Goal: Information Seeking & Learning: Learn about a topic

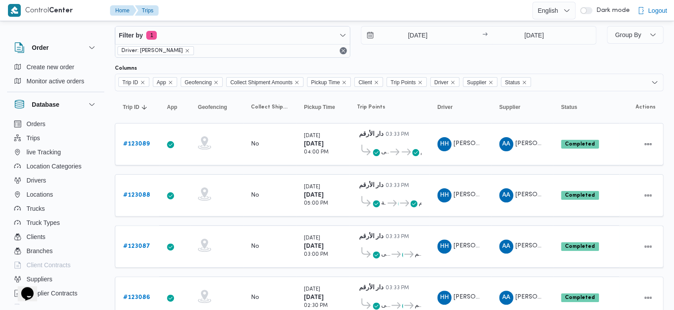
scroll to position [12, 0]
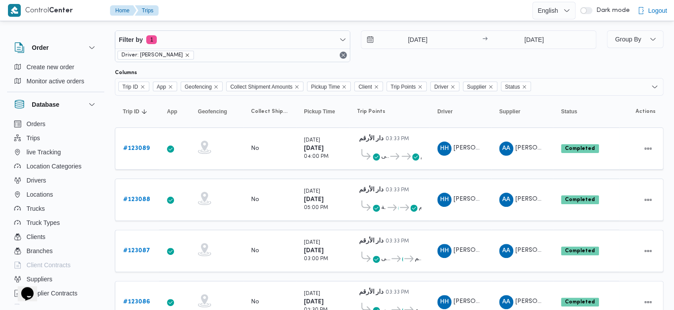
click at [185, 54] on icon "remove selected entity" at bounding box center [187, 55] width 5 height 5
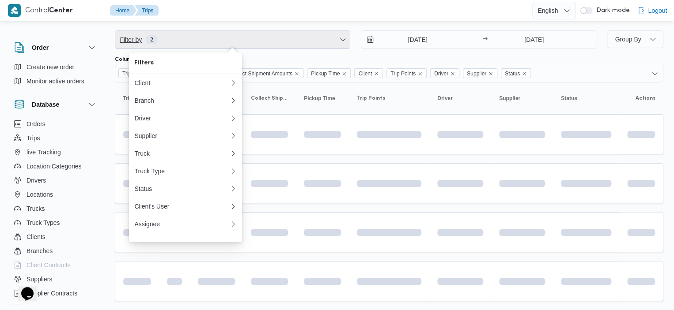
click at [200, 40] on span "Filter by 2" at bounding box center [232, 40] width 234 height 18
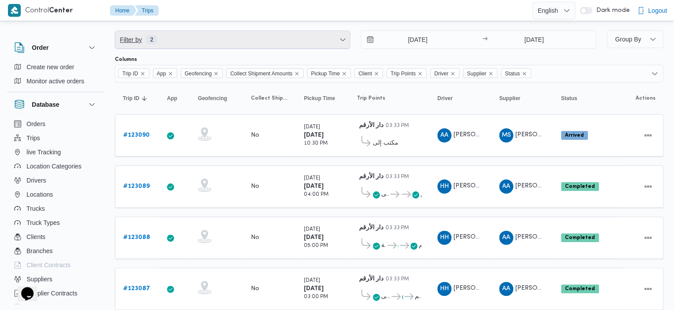
click at [217, 39] on span "Filter by 2" at bounding box center [232, 40] width 234 height 18
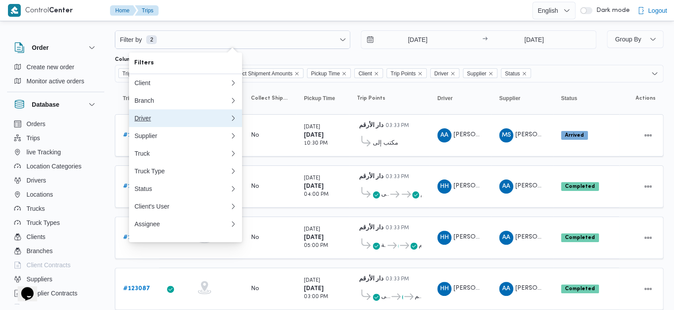
click at [223, 121] on div "Driver" at bounding box center [180, 118] width 92 height 7
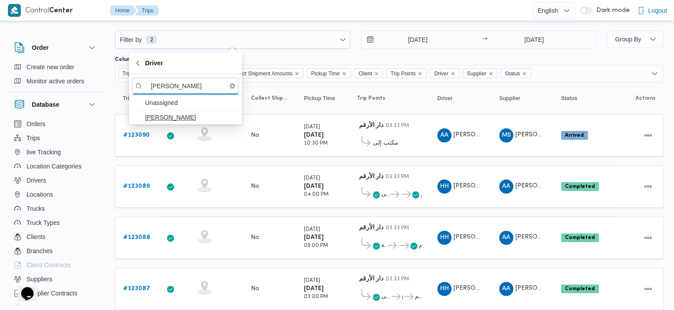
type input "[PERSON_NAME]"
click at [173, 119] on span "[PERSON_NAME]" at bounding box center [191, 117] width 92 height 11
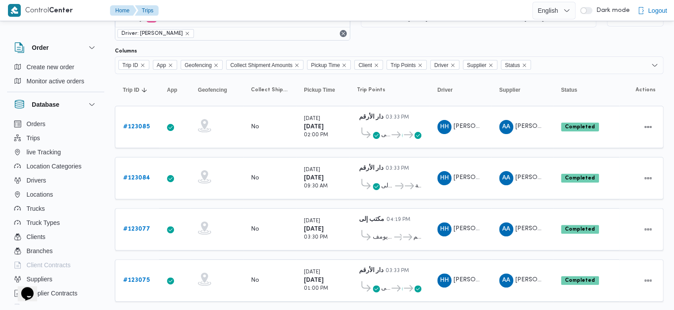
scroll to position [29, 0]
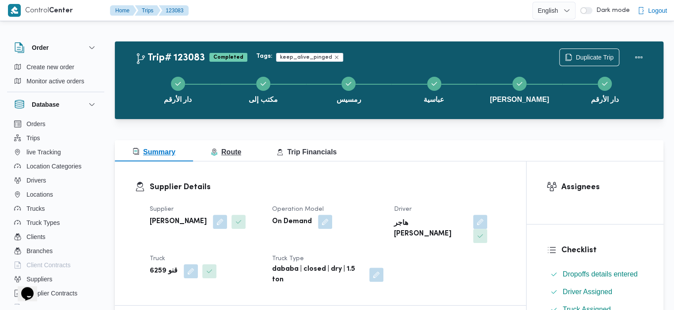
click at [228, 148] on span "Route" at bounding box center [226, 152] width 30 height 8
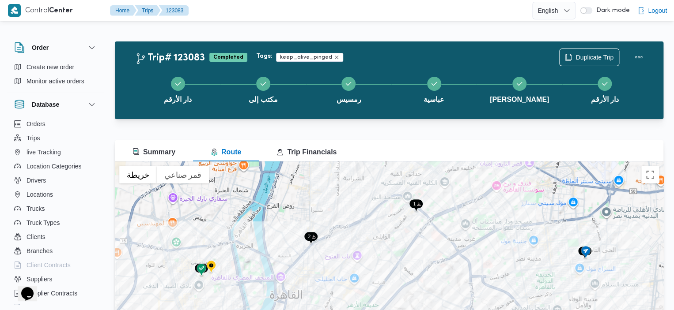
drag, startPoint x: 283, startPoint y: 220, endPoint x: 288, endPoint y: 188, distance: 32.5
click at [288, 188] on div at bounding box center [389, 272] width 548 height 221
click at [161, 150] on span "Summary" at bounding box center [153, 152] width 43 height 8
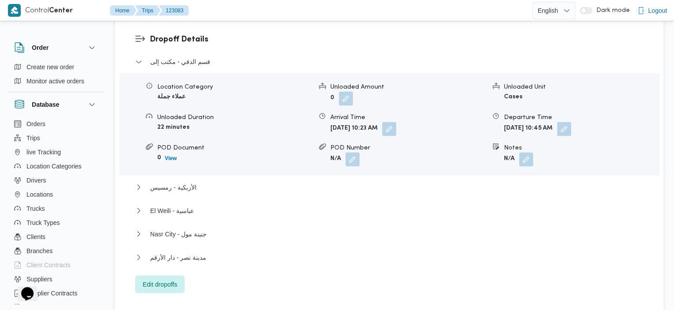
scroll to position [778, 0]
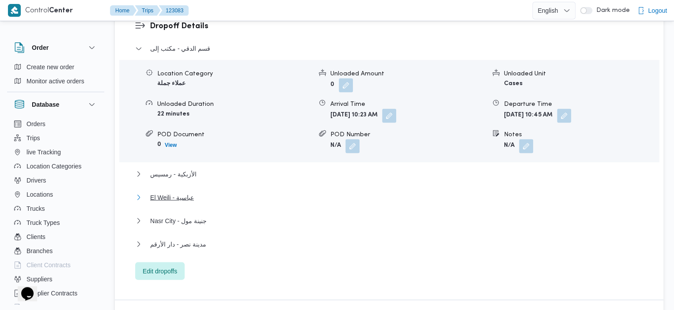
click at [170, 192] on span "El Weili - عباسية" at bounding box center [172, 197] width 44 height 11
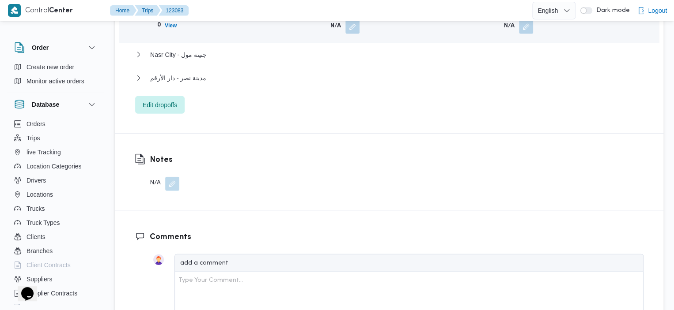
scroll to position [981, 0]
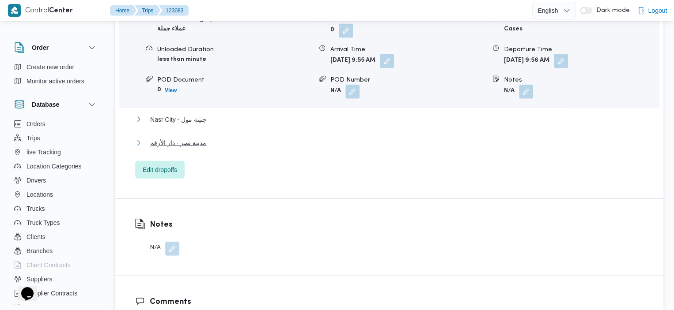
click at [179, 138] on span "مدينة نصر - دار الأرقم" at bounding box center [178, 143] width 56 height 11
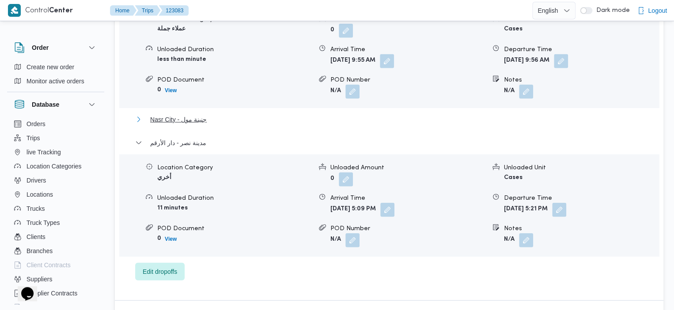
click at [182, 114] on span "Nasr City - جنينة مول" at bounding box center [178, 119] width 57 height 11
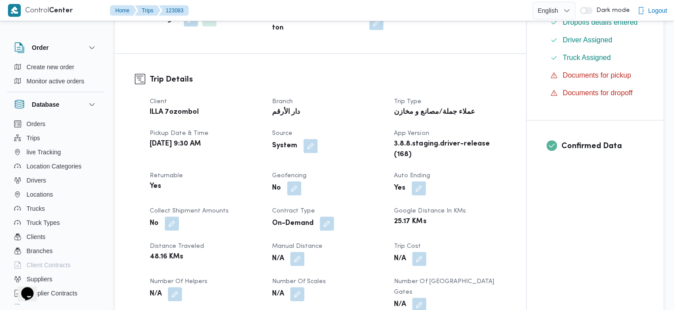
scroll to position [0, 0]
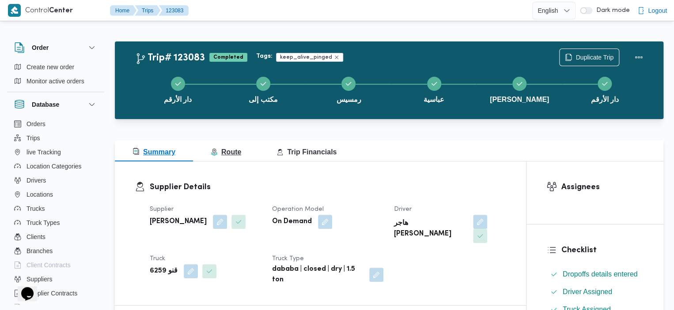
click at [226, 151] on span "Route" at bounding box center [226, 152] width 30 height 8
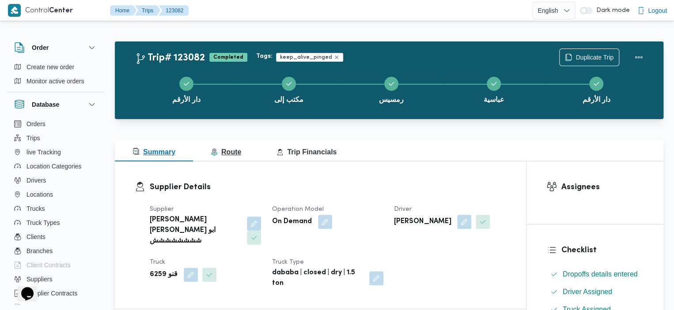
click at [228, 147] on span "Route" at bounding box center [226, 152] width 30 height 11
